Goal: Task Accomplishment & Management: Manage account settings

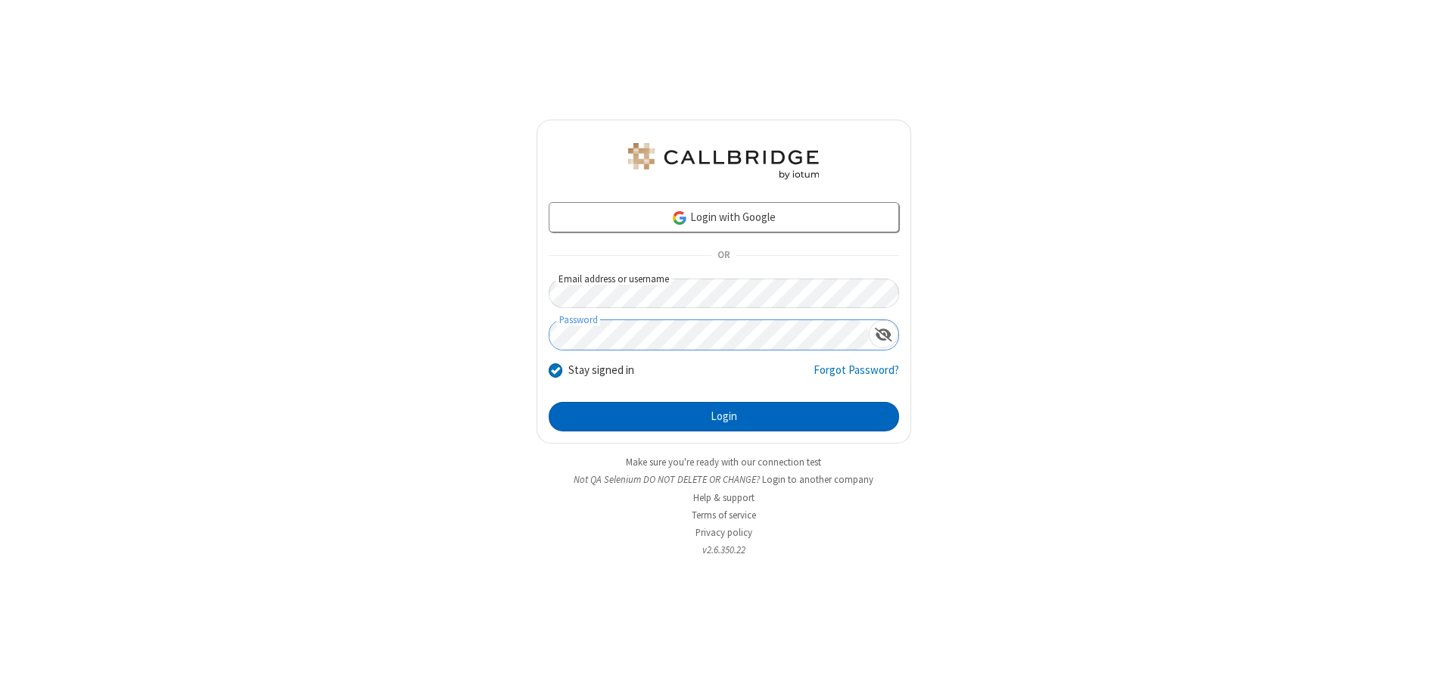
click at [724, 416] on button "Login" at bounding box center [724, 417] width 350 height 30
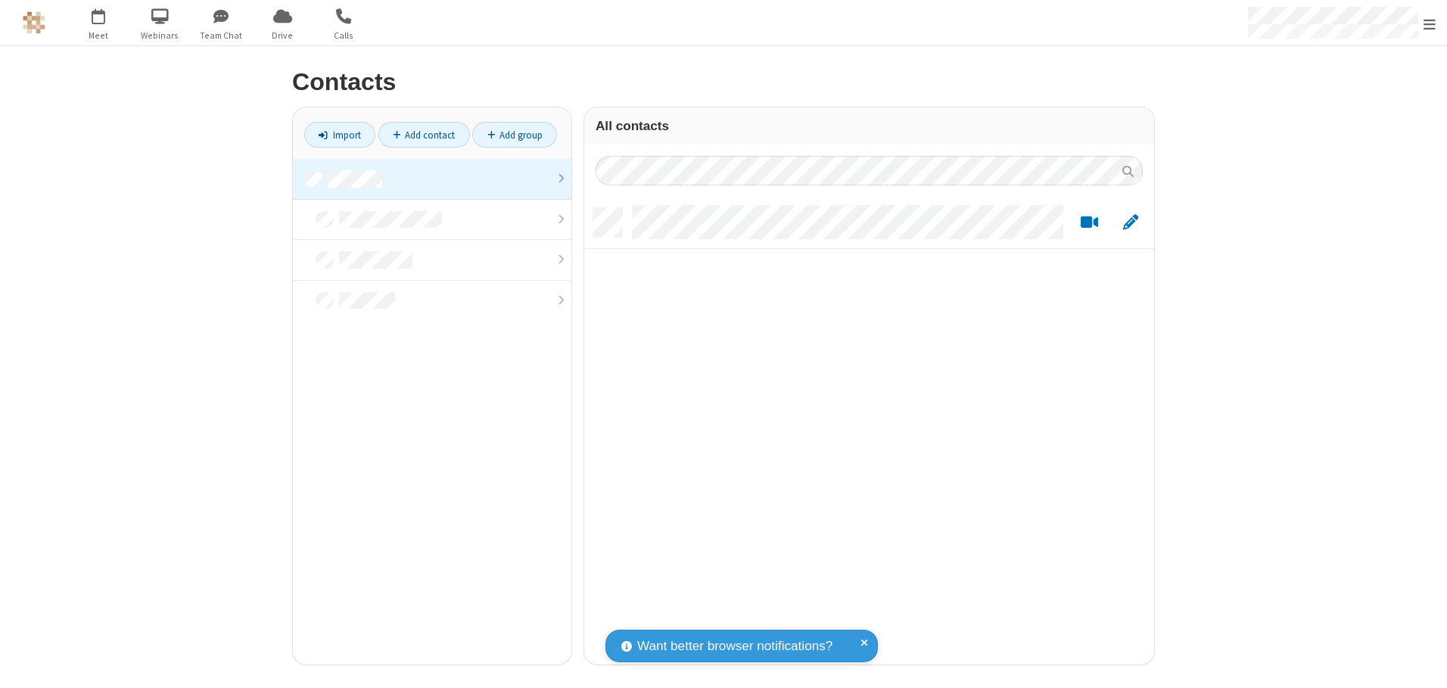
scroll to position [456, 559]
click at [432, 179] on link at bounding box center [432, 179] width 279 height 41
click at [424, 135] on link "Add contact" at bounding box center [424, 135] width 92 height 26
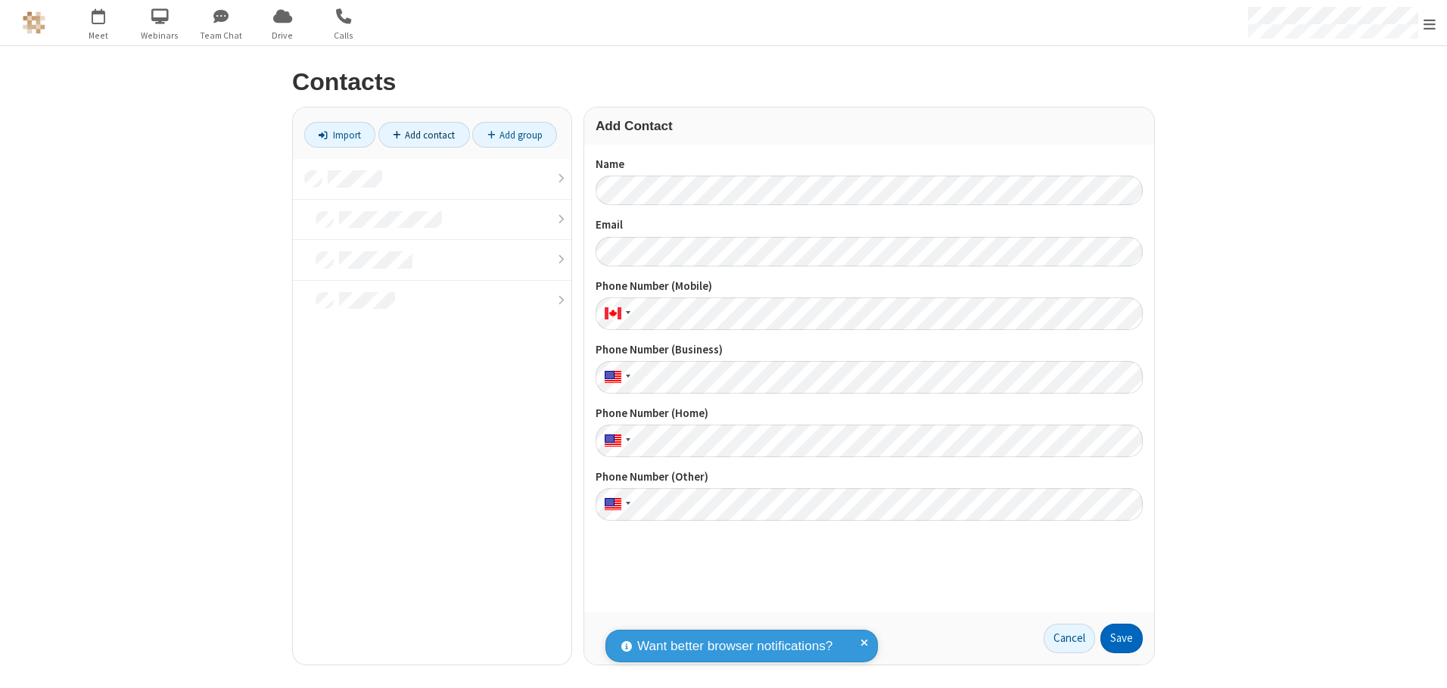
click at [1122, 638] on button "Save" at bounding box center [1122, 639] width 42 height 30
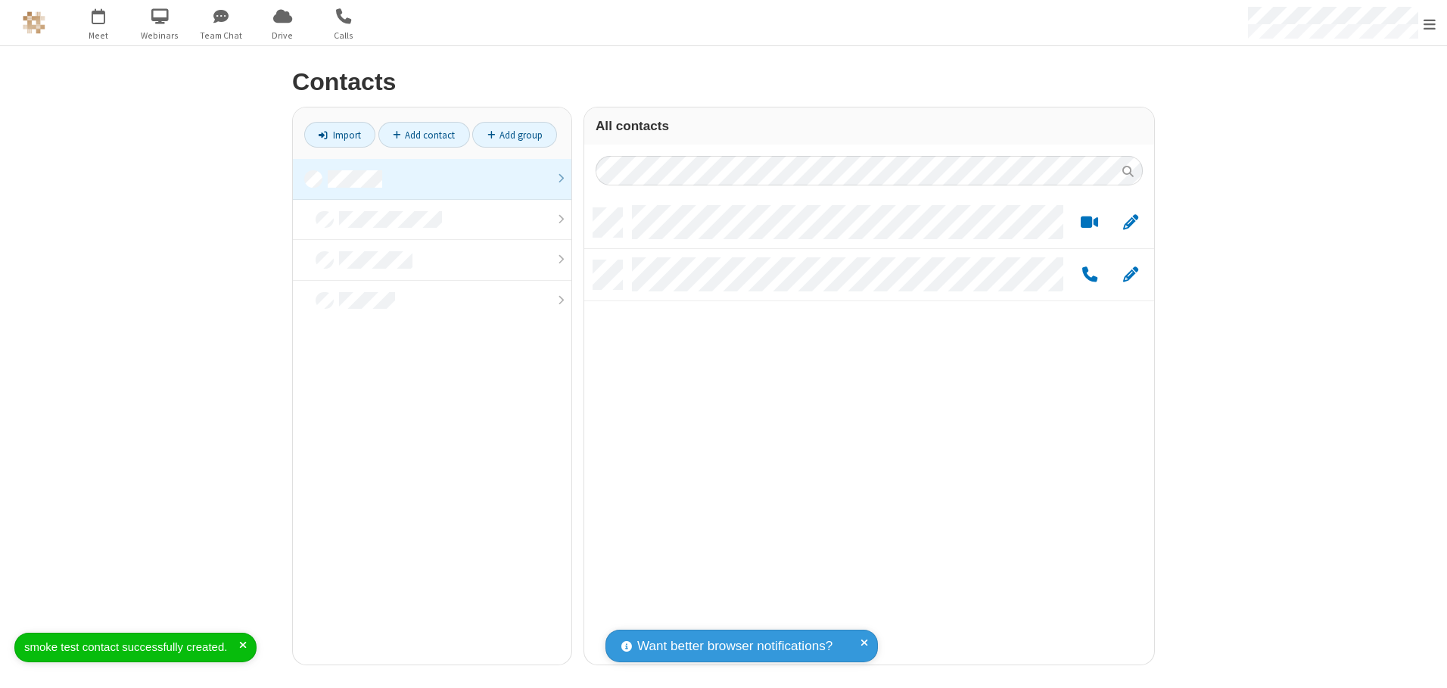
scroll to position [456, 559]
